Goal: Information Seeking & Learning: Check status

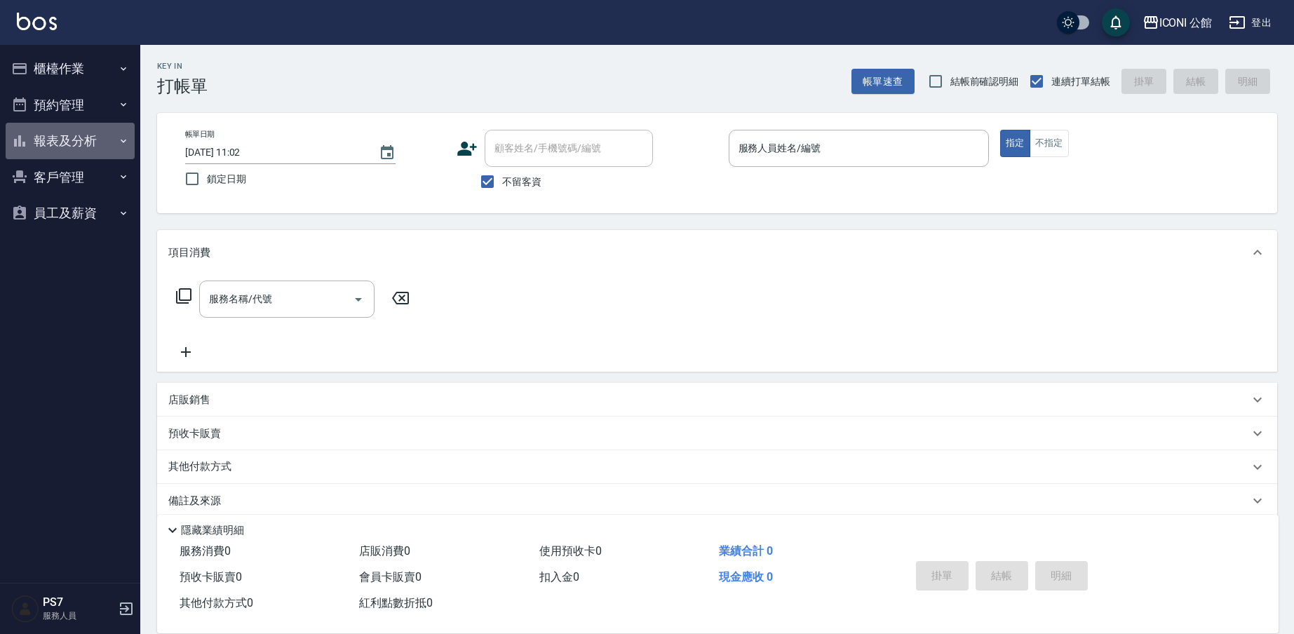
click at [48, 131] on button "報表及分析" at bounding box center [70, 141] width 129 height 36
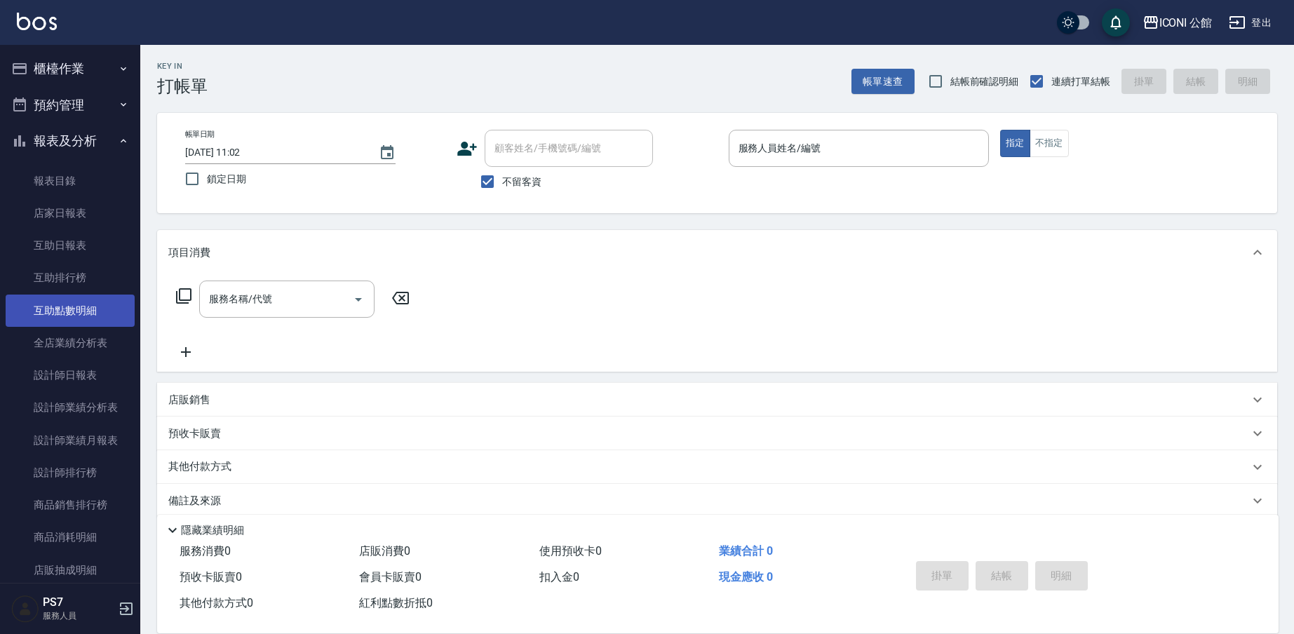
click at [59, 312] on link "互助點數明細" at bounding box center [70, 311] width 129 height 32
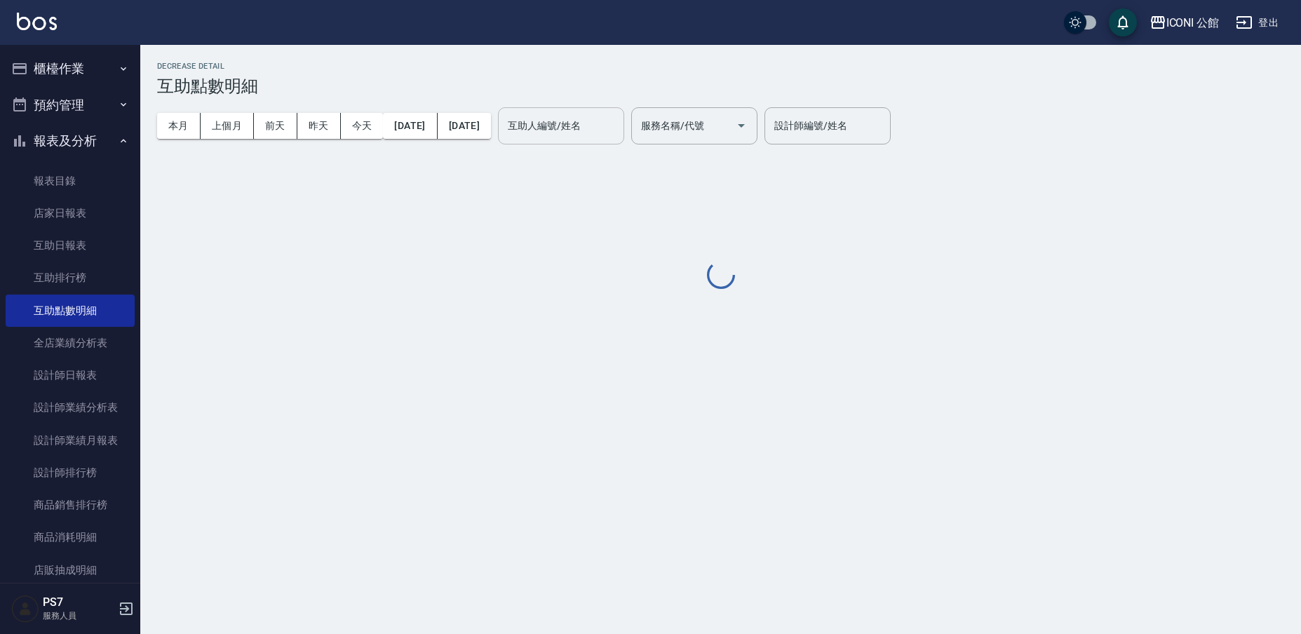
click at [618, 126] on input "互助人編號/姓名" at bounding box center [561, 126] width 114 height 25
type input "[PERSON_NAME]-21"
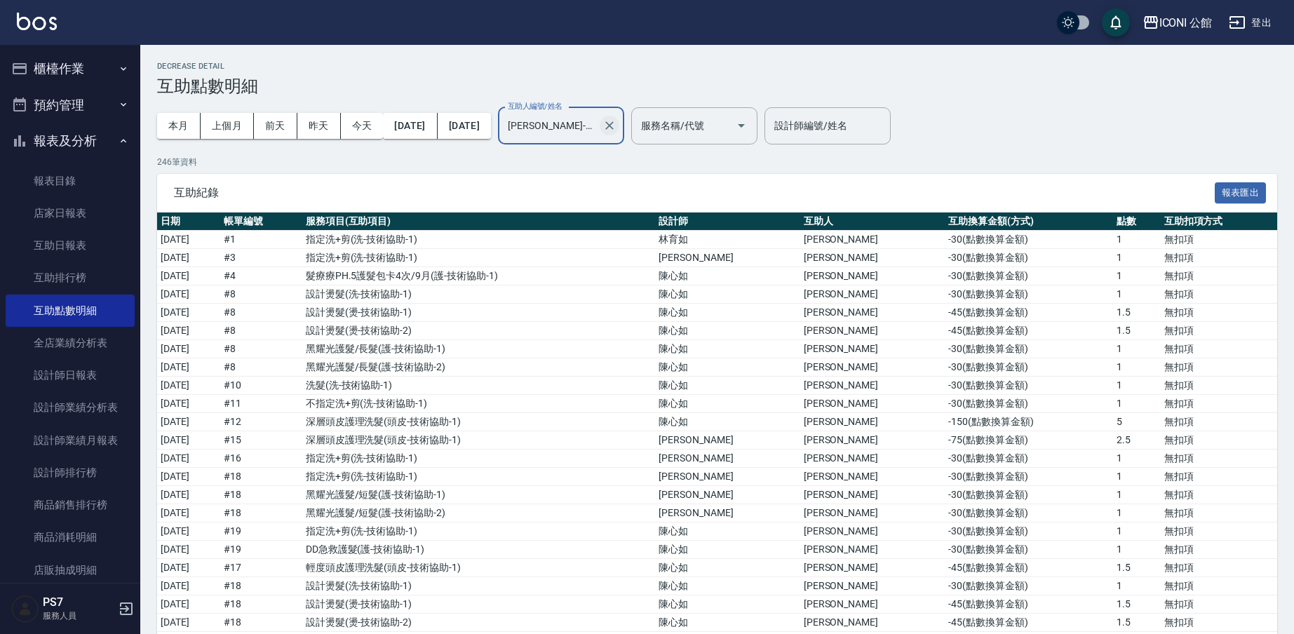
click at [617, 125] on icon "Clear" at bounding box center [609, 126] width 14 height 14
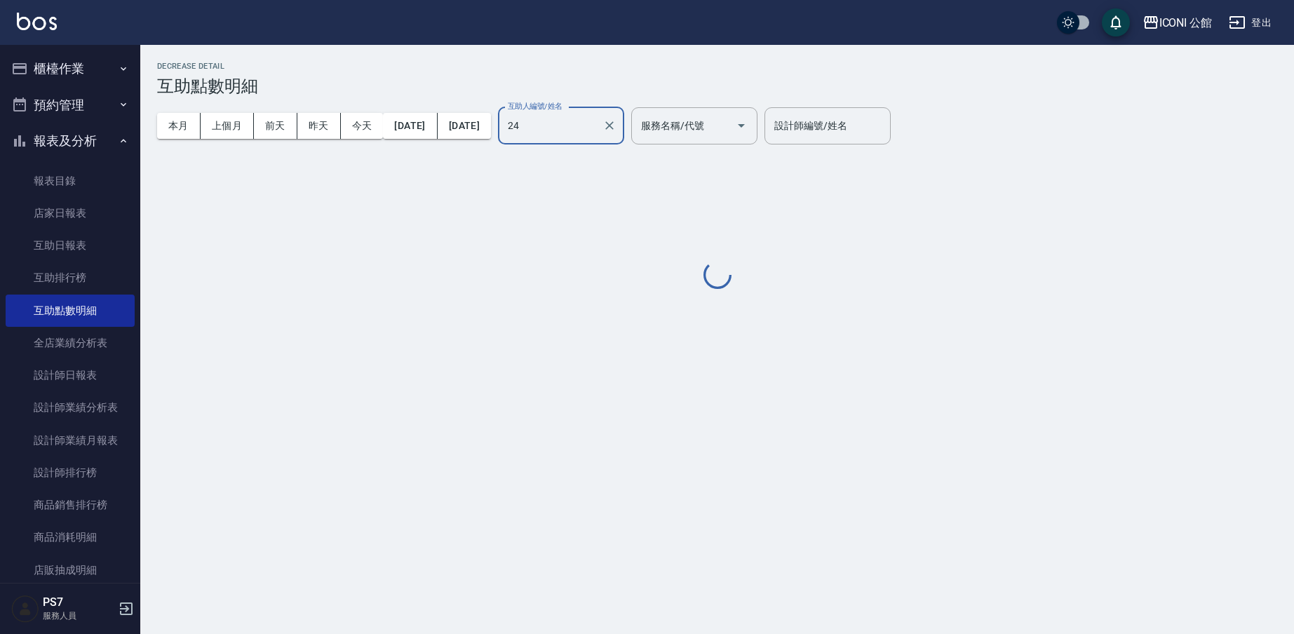
type input "[PERSON_NAME]-24"
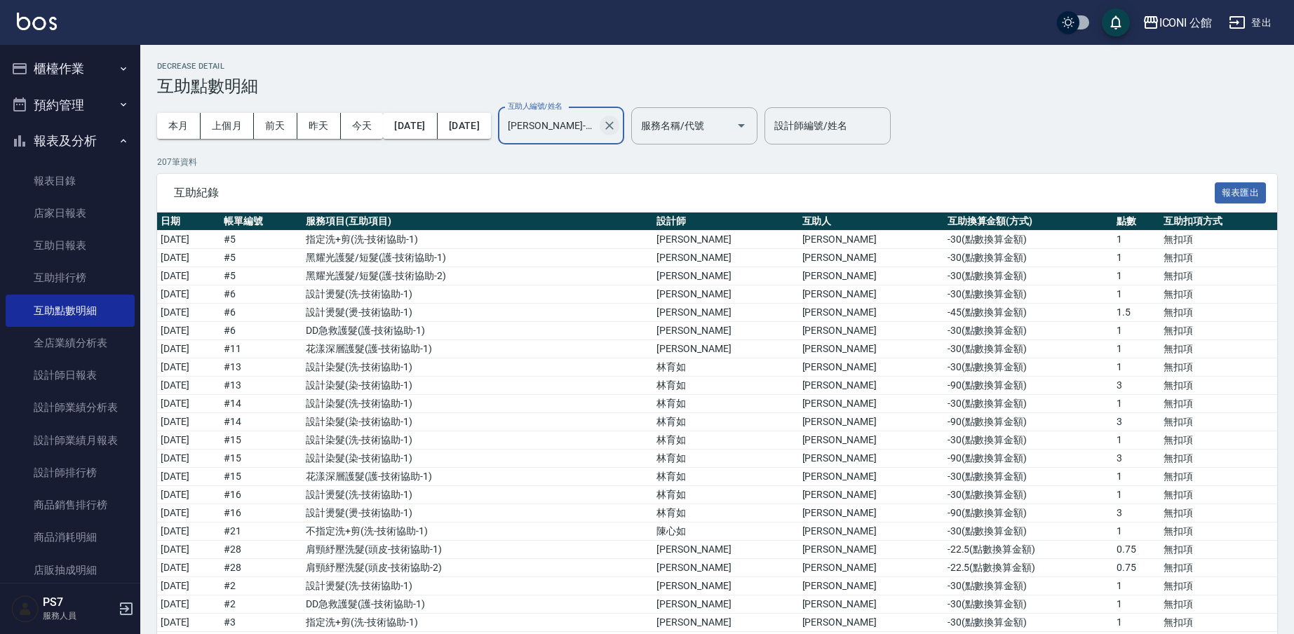
click at [617, 127] on icon "Clear" at bounding box center [609, 126] width 14 height 14
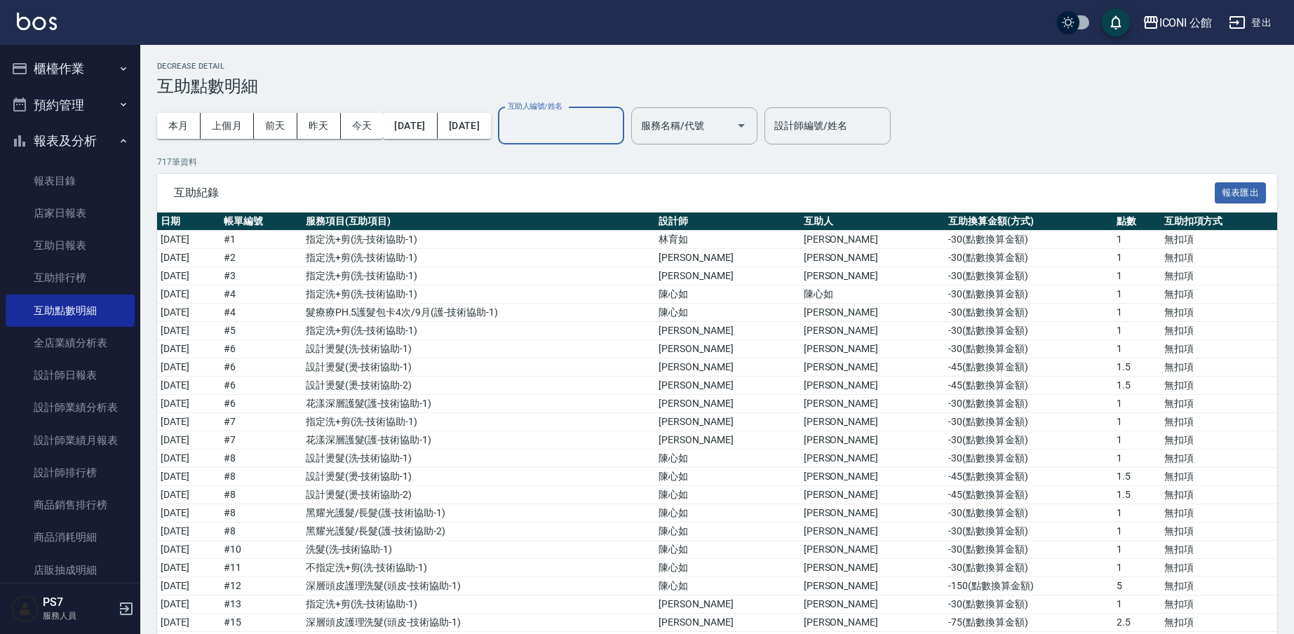
click at [84, 65] on button "櫃檯作業" at bounding box center [70, 69] width 129 height 36
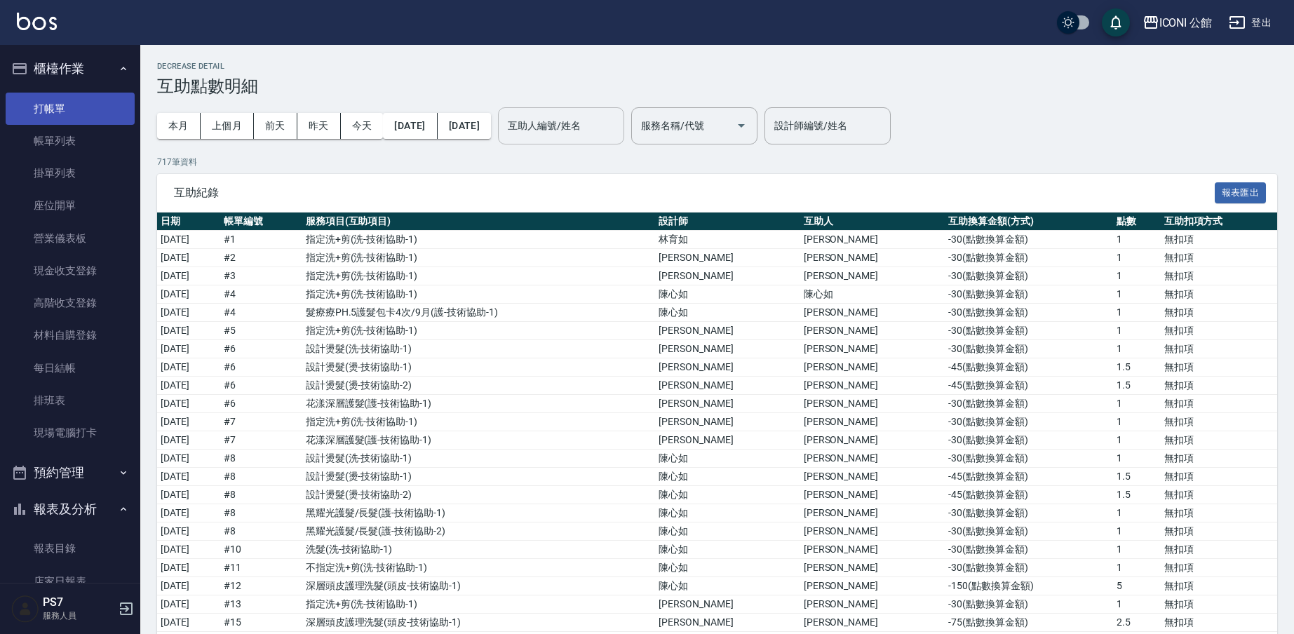
click at [93, 114] on link "打帳單" at bounding box center [70, 109] width 129 height 32
